Goal: Check status: Check status

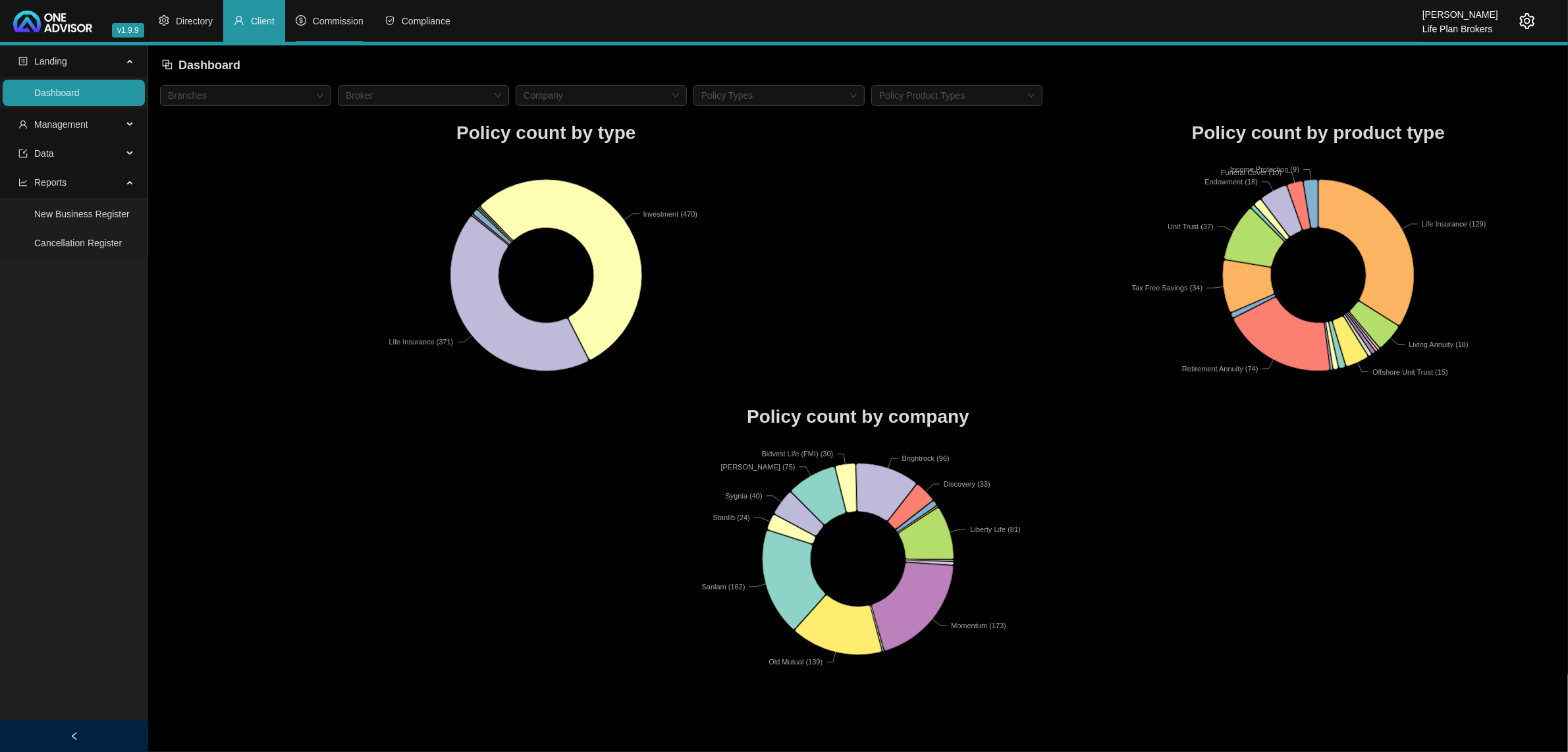
click at [327, 13] on li "Commission" at bounding box center [329, 21] width 89 height 42
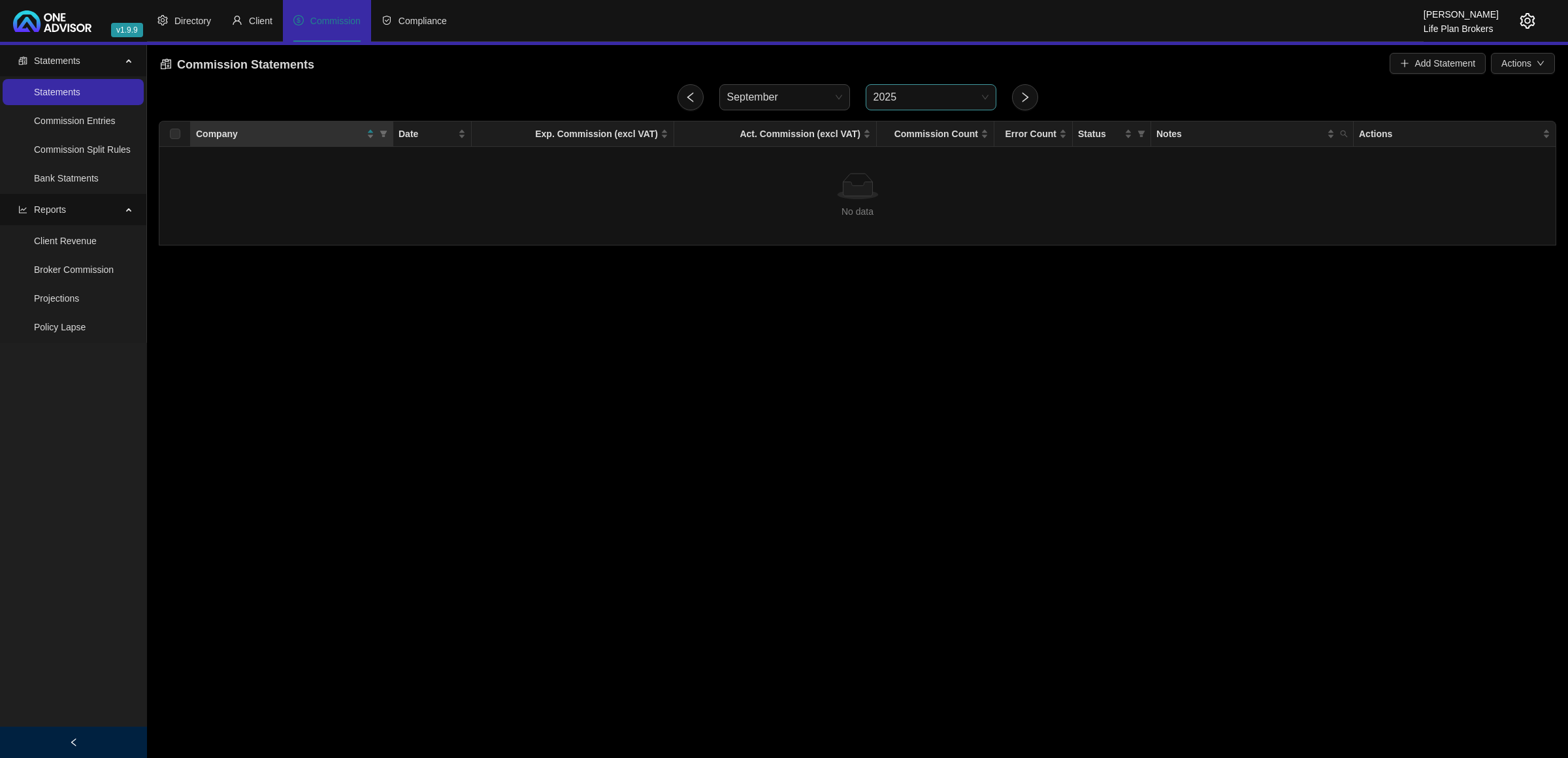
click at [890, 100] on span "2025" at bounding box center [931, 97] width 115 height 25
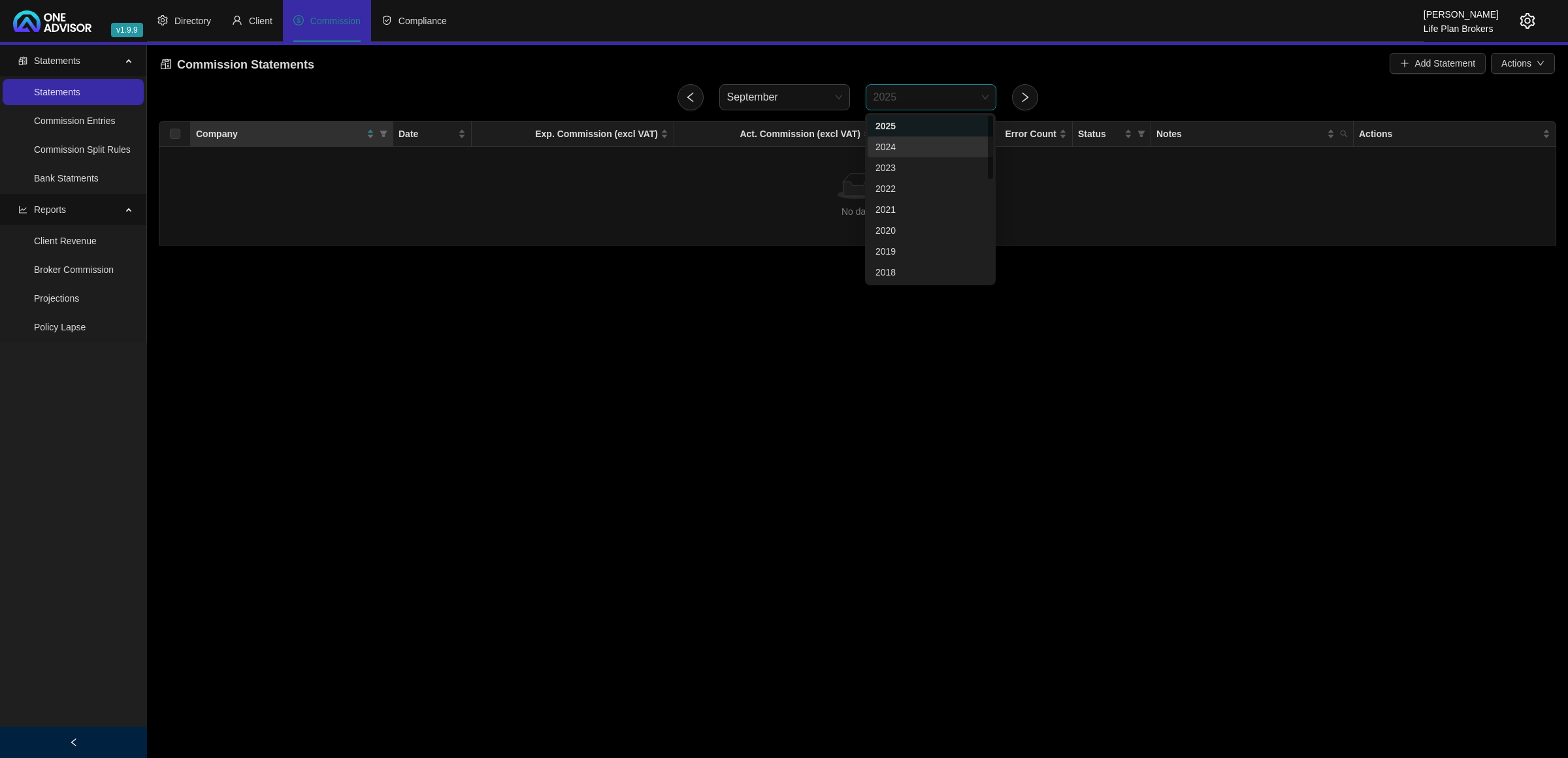
click at [914, 142] on div "2024" at bounding box center [929, 146] width 109 height 14
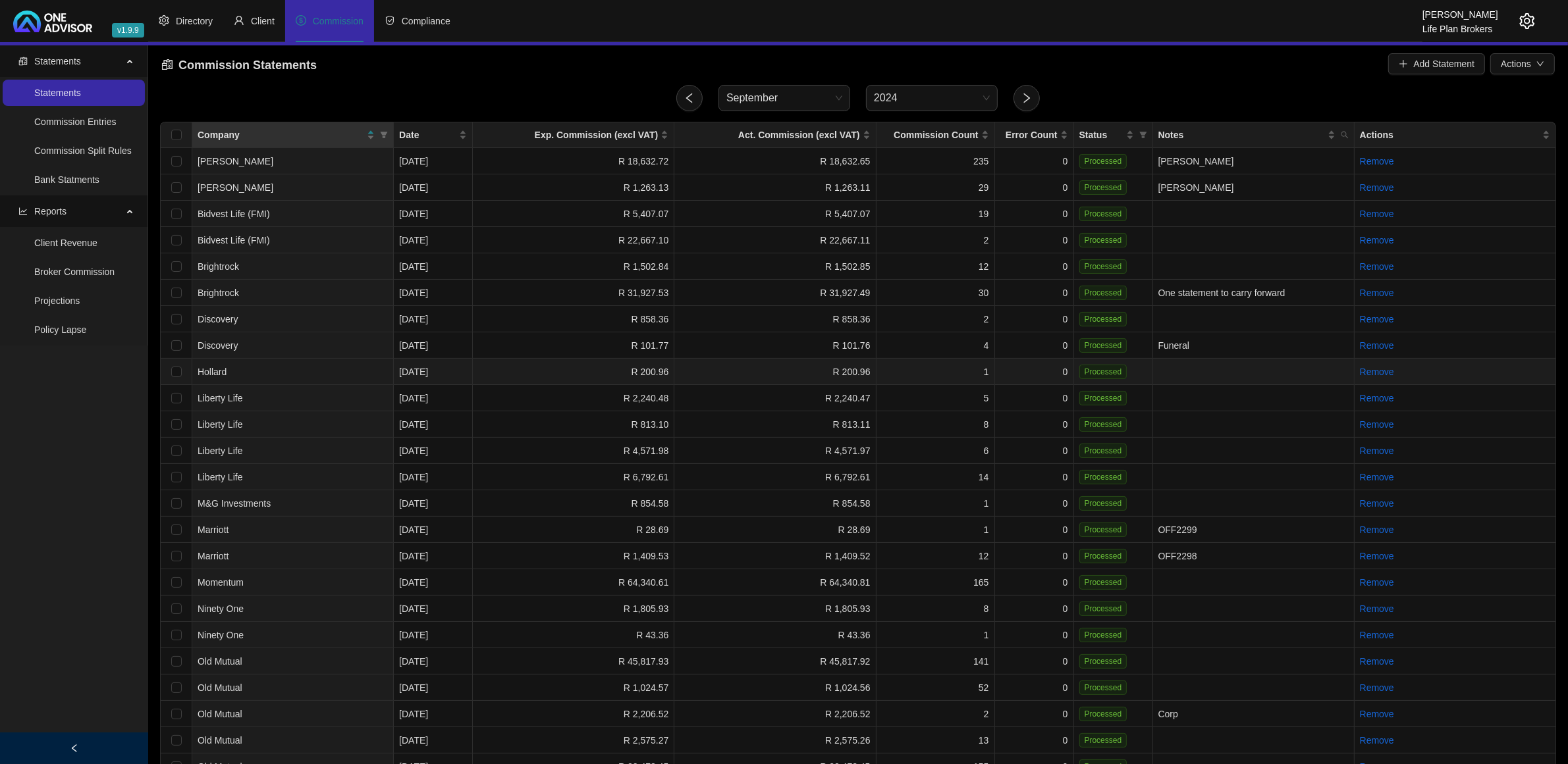
click at [262, 369] on td "Hollard" at bounding box center [293, 372] width 202 height 27
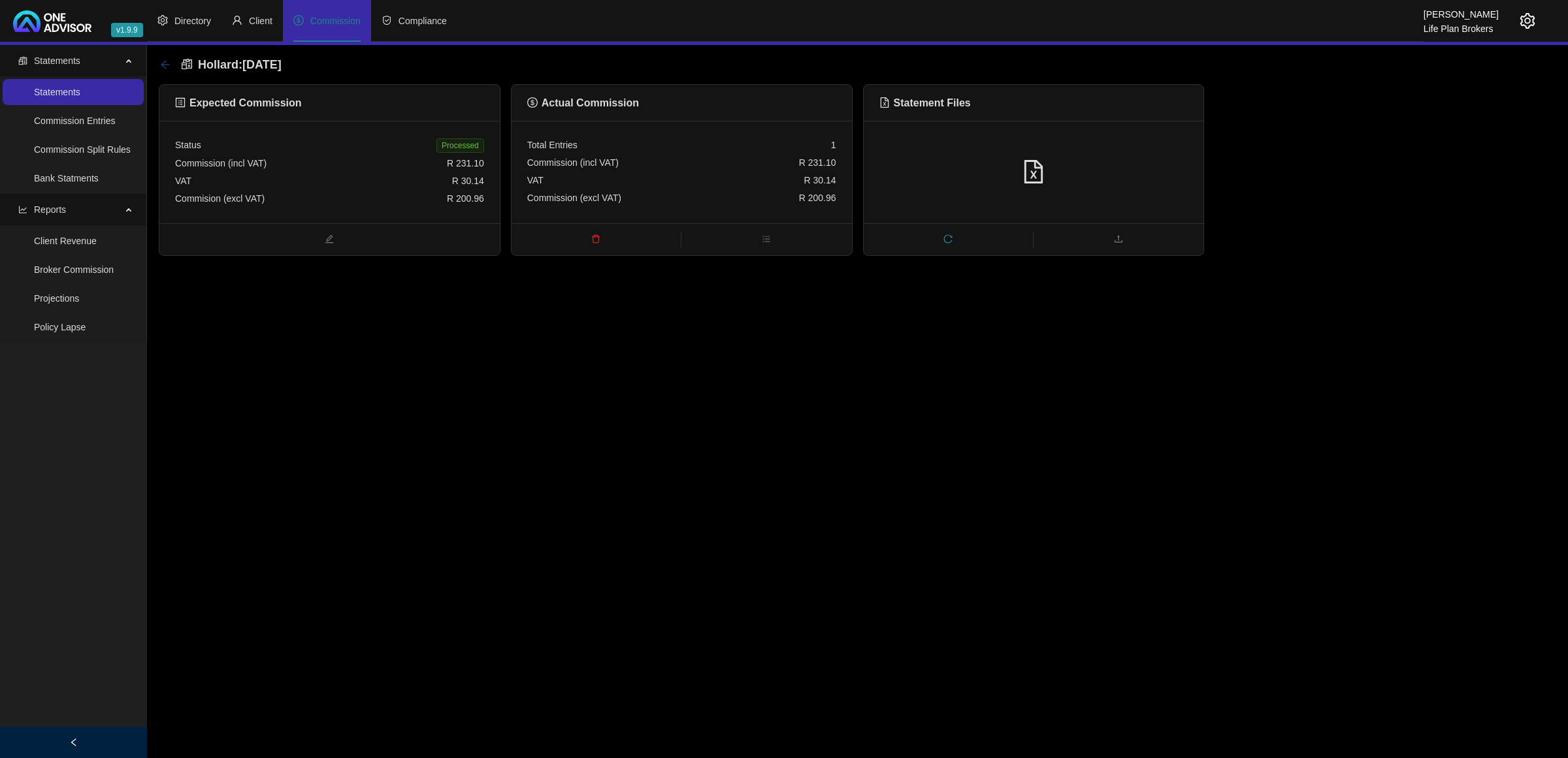
click at [163, 64] on icon "arrow-left" at bounding box center [165, 64] width 11 height 11
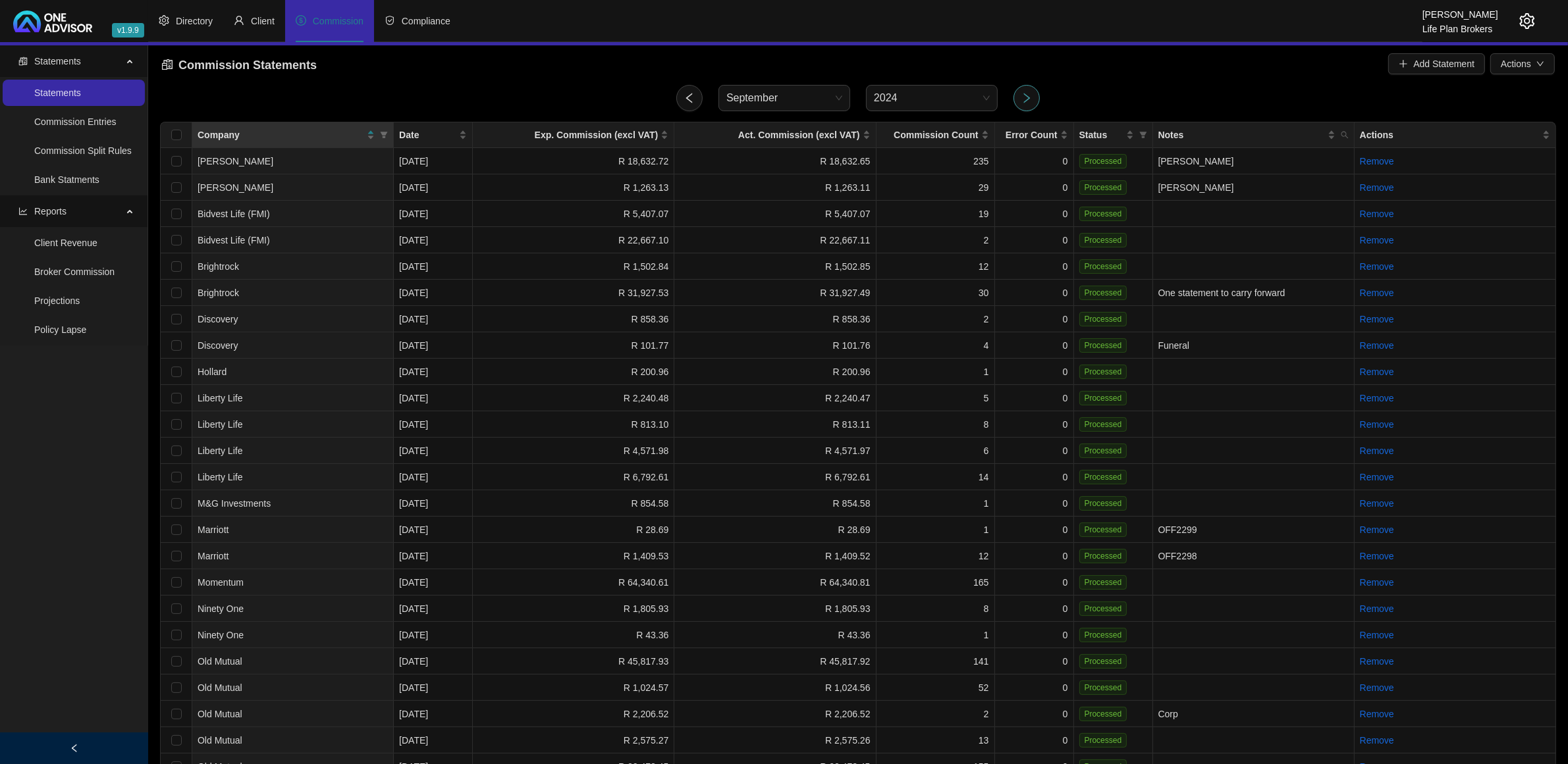
click at [1013, 100] on button "button" at bounding box center [1026, 98] width 27 height 27
click at [936, 100] on span "2024" at bounding box center [932, 98] width 116 height 25
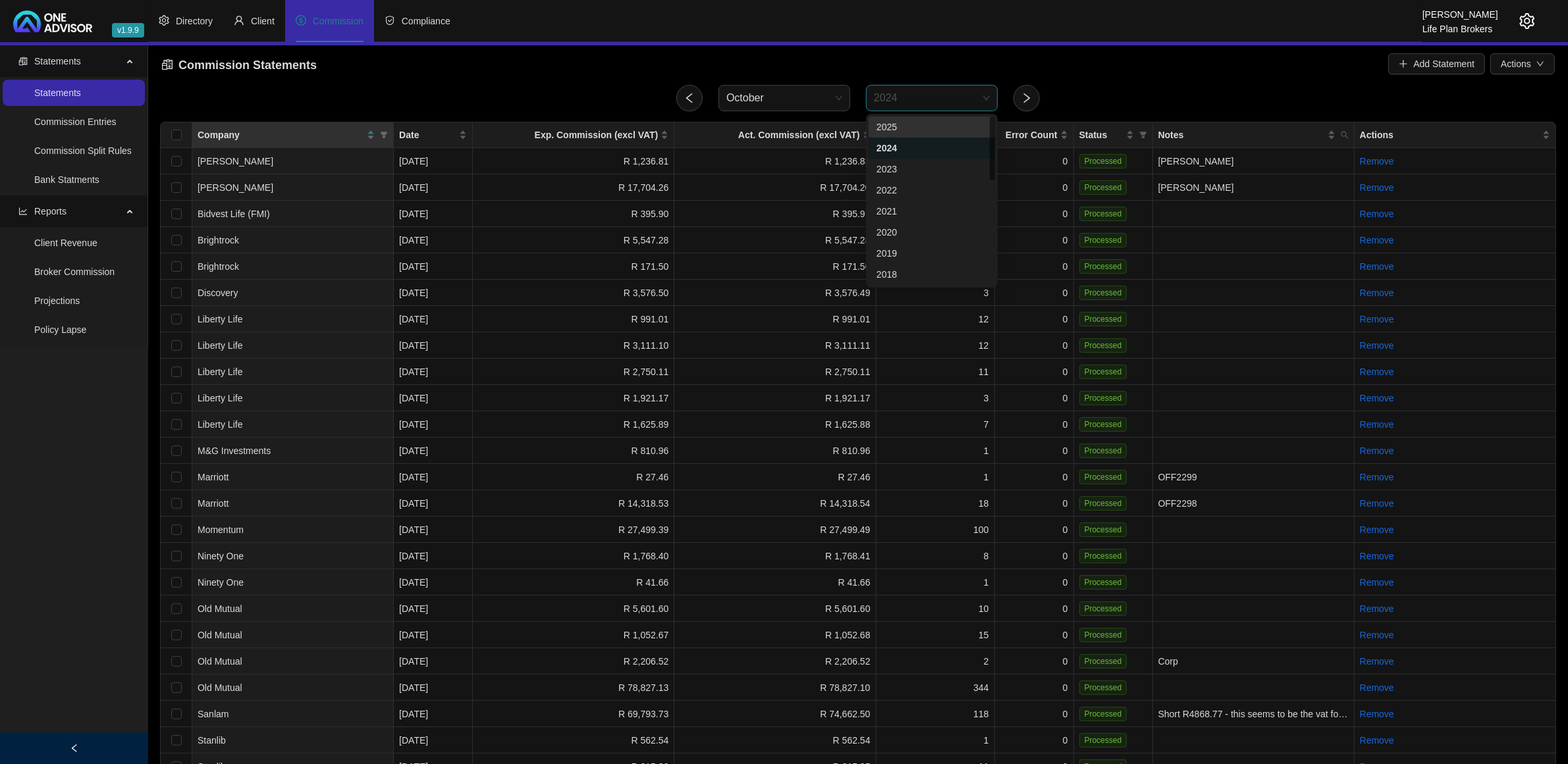
drag, startPoint x: 903, startPoint y: 132, endPoint x: 791, endPoint y: 109, distance: 114.3
click at [903, 130] on div "2025" at bounding box center [931, 126] width 110 height 14
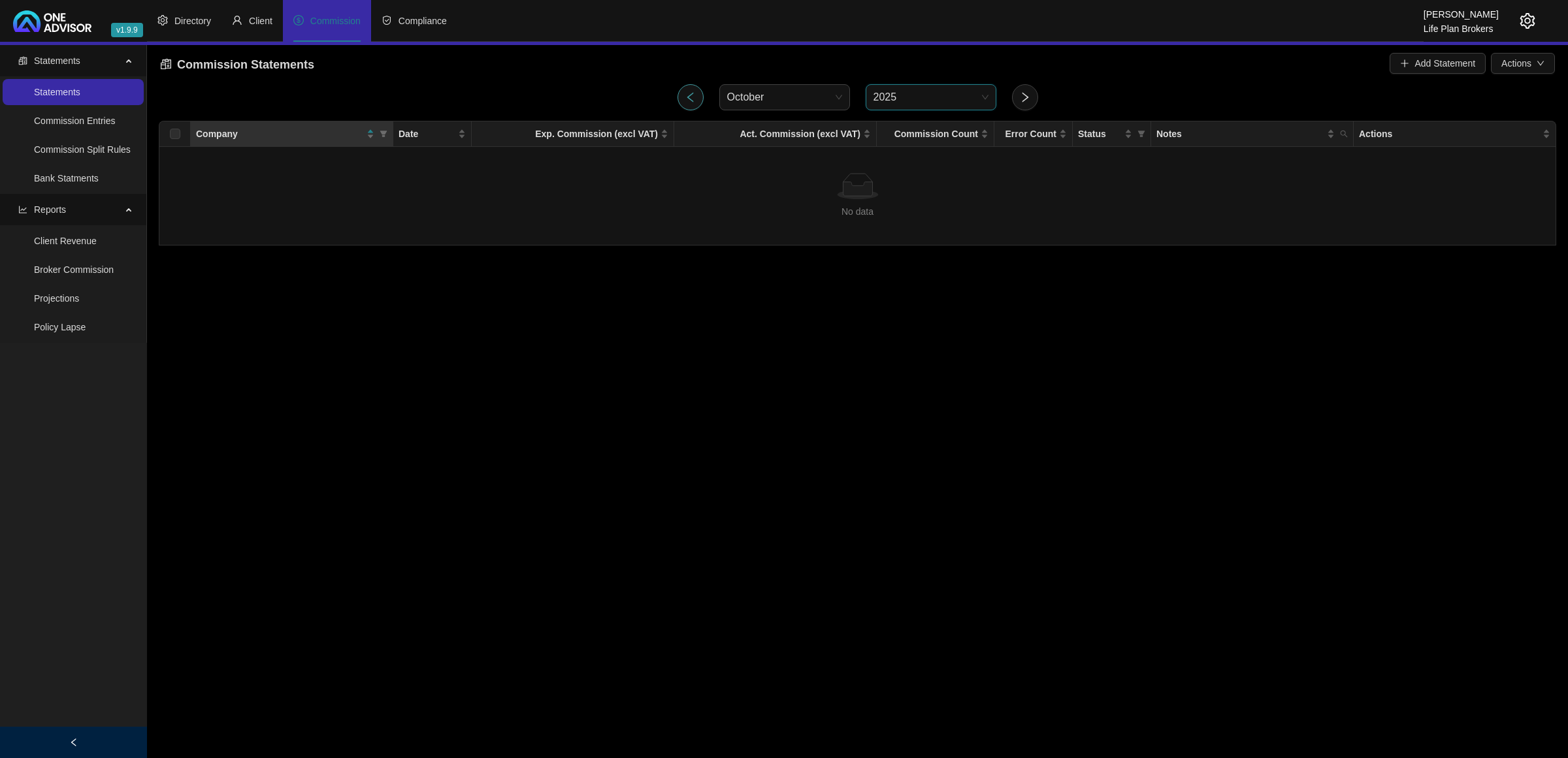
click at [681, 96] on button "button" at bounding box center [691, 97] width 26 height 26
